Goal: Navigation & Orientation: Go to known website

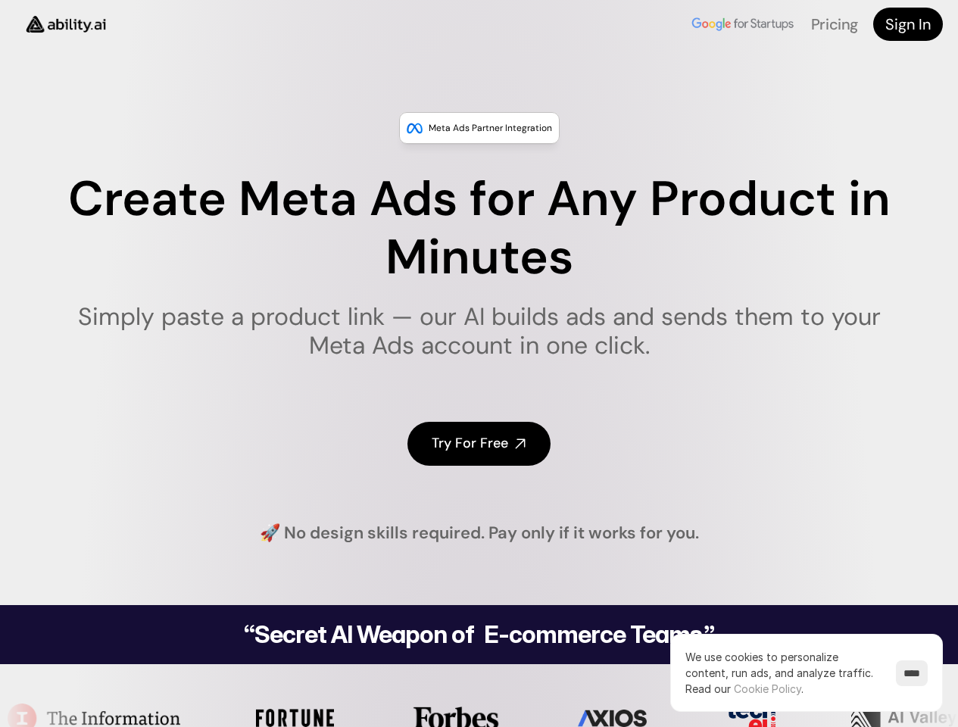
click at [66, 24] on img at bounding box center [66, 24] width 102 height 39
